Goal: Information Seeking & Learning: Find specific fact

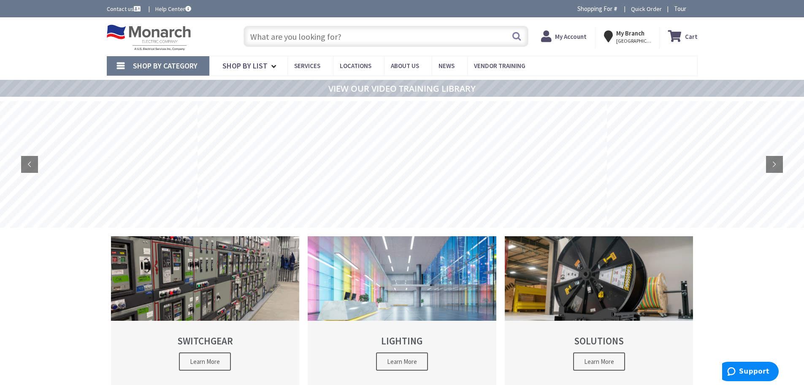
click at [289, 34] on input "text" at bounding box center [386, 36] width 285 height 21
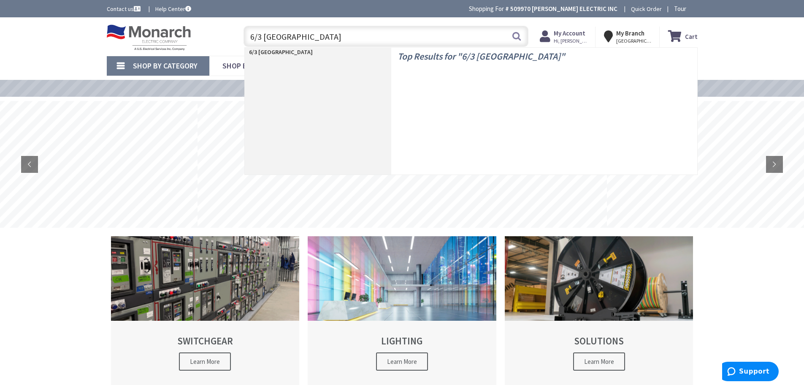
type input "6/3 romex"
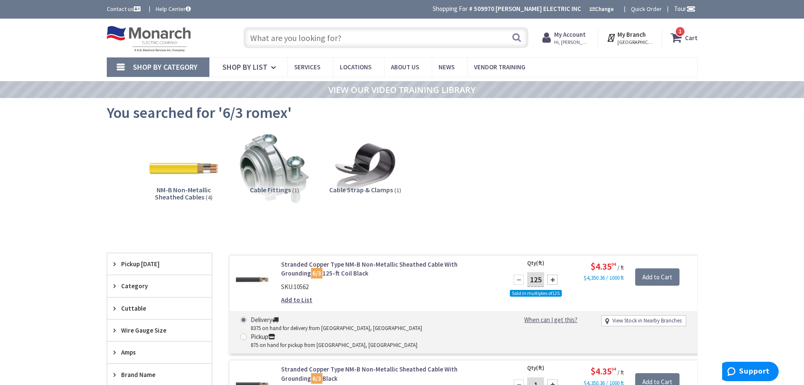
click at [315, 39] on input "text" at bounding box center [386, 37] width 285 height 21
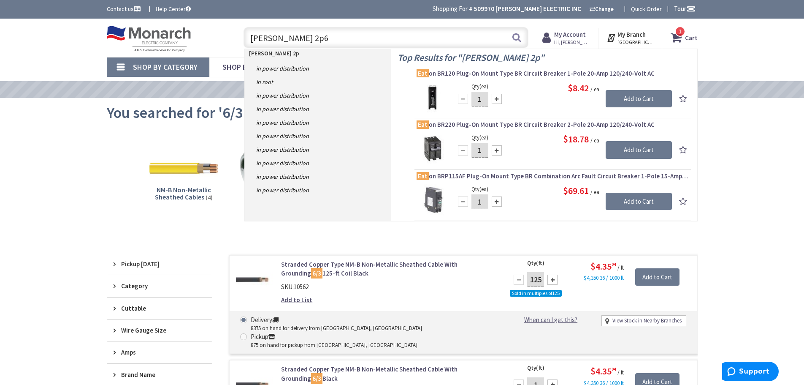
type input "[PERSON_NAME] 2p60"
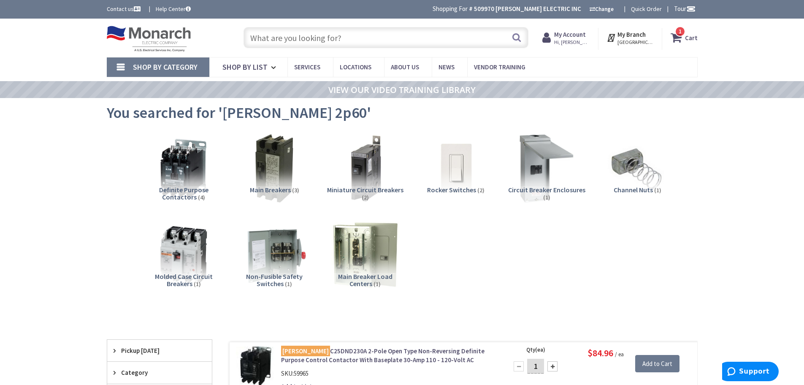
click at [319, 38] on input "text" at bounding box center [386, 37] width 285 height 21
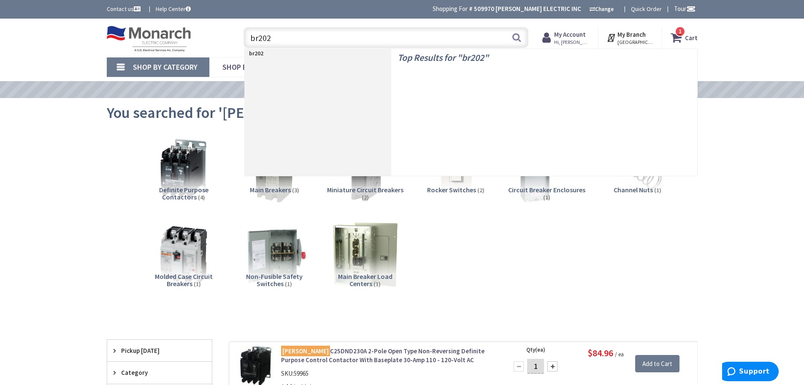
type input "br2020"
